Goal: Navigation & Orientation: Understand site structure

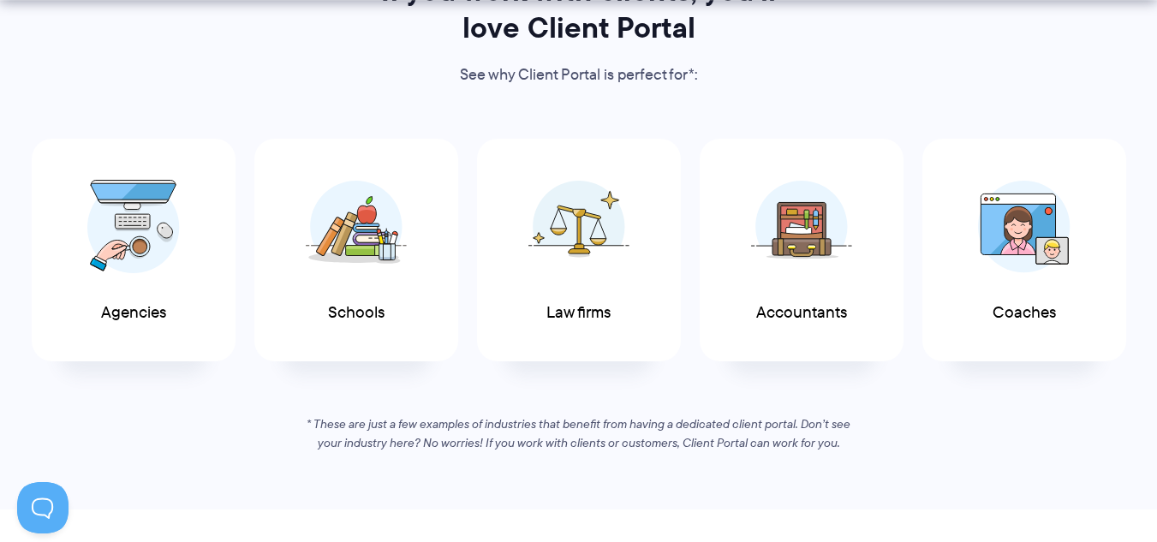
scroll to position [917, 0]
click at [385, 234] on img at bounding box center [356, 221] width 101 height 93
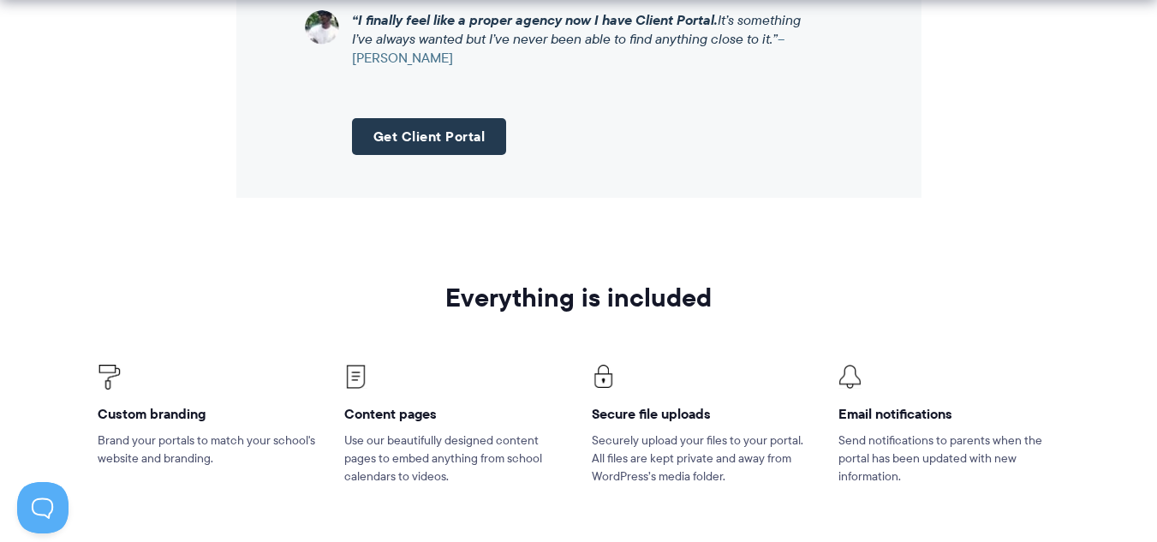
scroll to position [2128, 0]
